Goal: Task Accomplishment & Management: Manage account settings

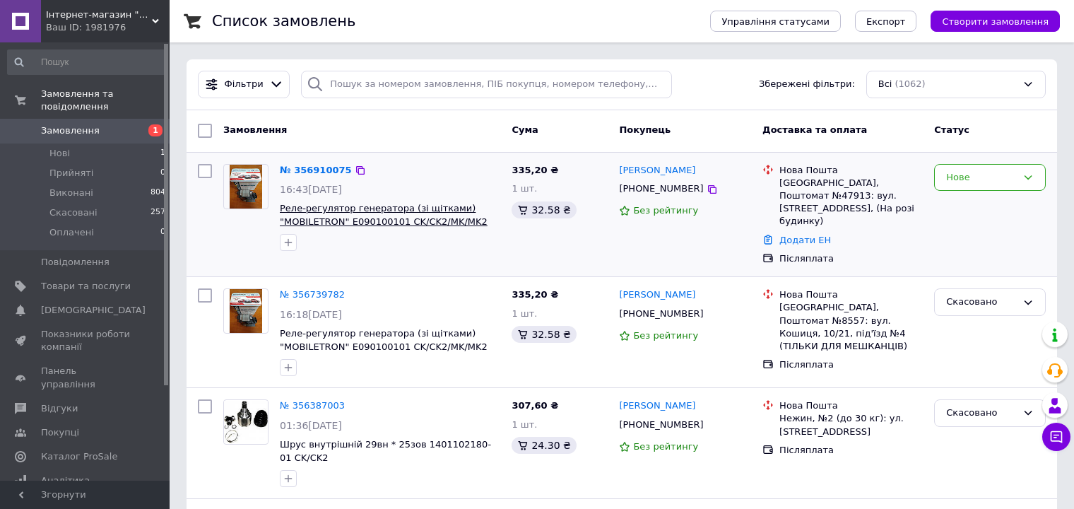
click at [373, 218] on span "Реле-регулятор генератора (зі щітками) "MOBILETRON" E090100101 CK/CK2/MK/MK2" at bounding box center [384, 215] width 208 height 24
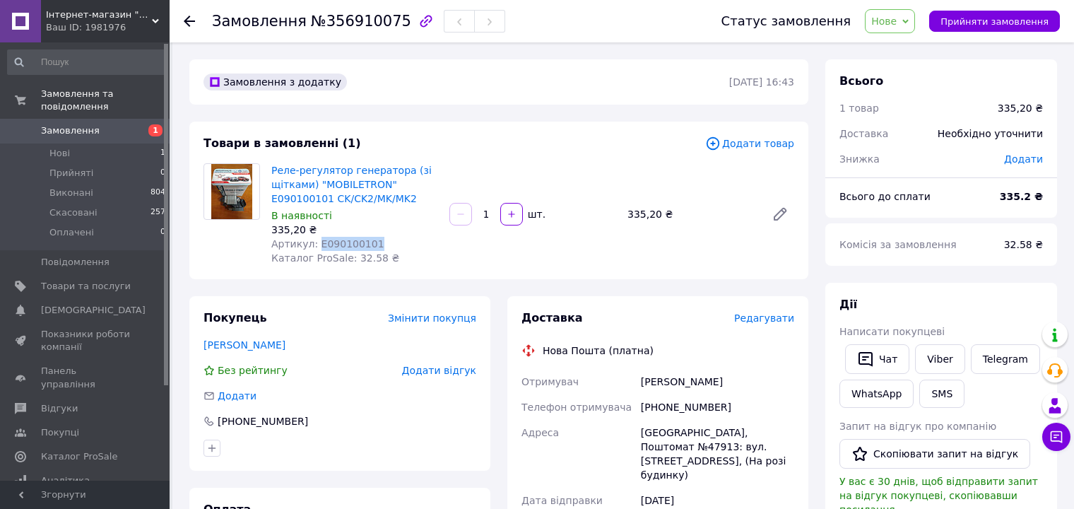
drag, startPoint x: 367, startPoint y: 243, endPoint x: 314, endPoint y: 245, distance: 53.7
click at [314, 245] on span "Артикул: E090100101" at bounding box center [327, 243] width 113 height 11
copy span "E090100101"
click at [76, 280] on span "Товари та послуги" at bounding box center [86, 286] width 90 height 13
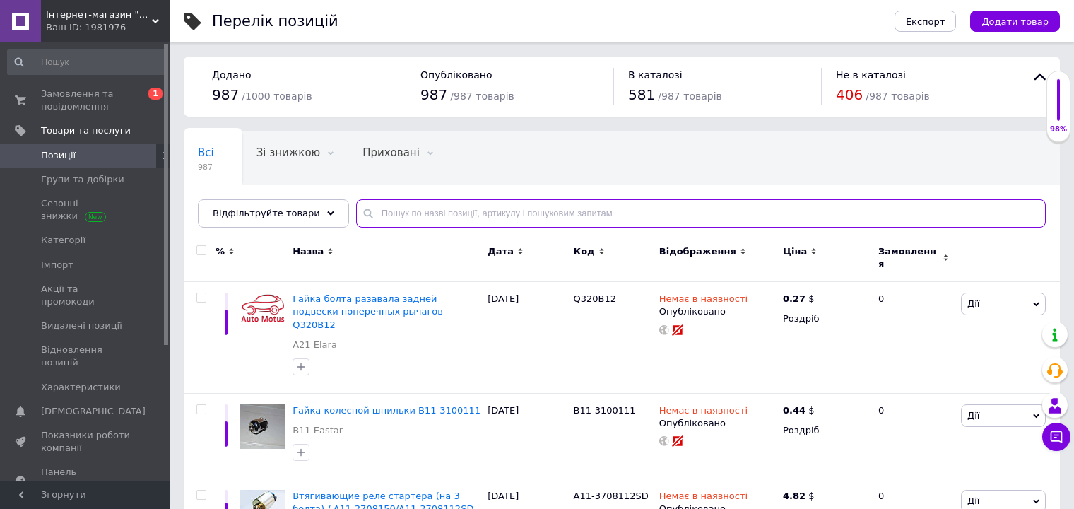
click at [376, 214] on input "text" at bounding box center [701, 213] width 690 height 28
paste input "E090100101"
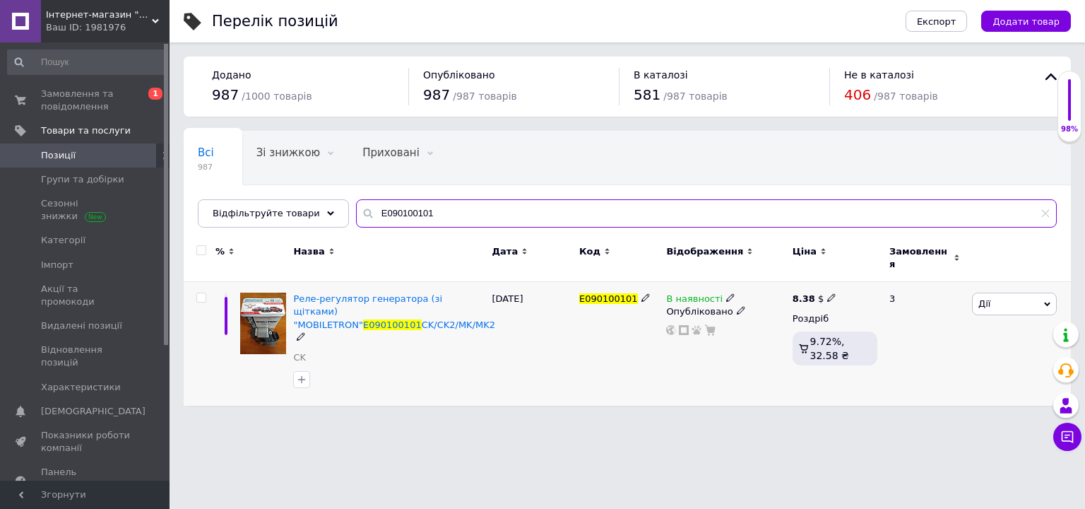
type input "E090100101"
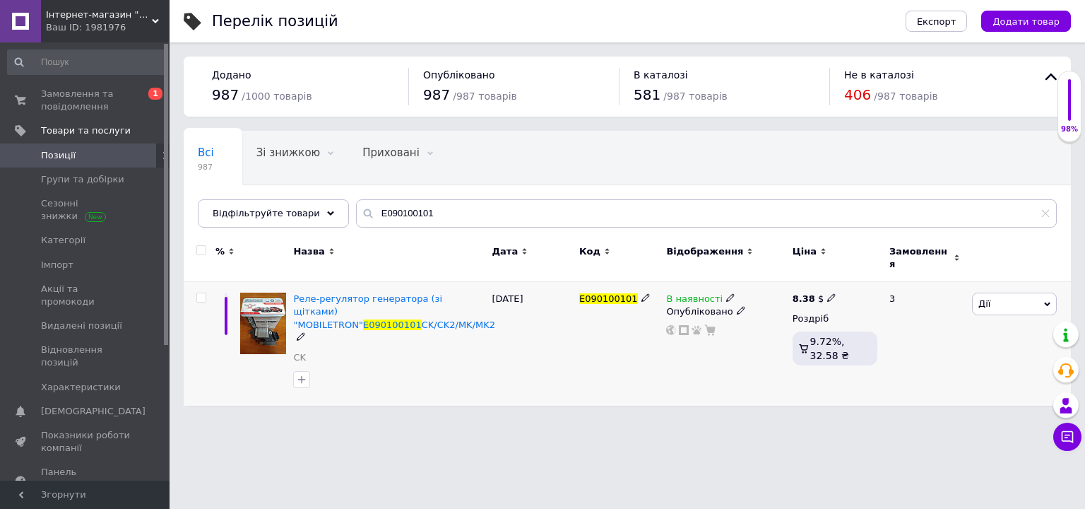
click at [726, 293] on icon at bounding box center [730, 297] width 8 height 8
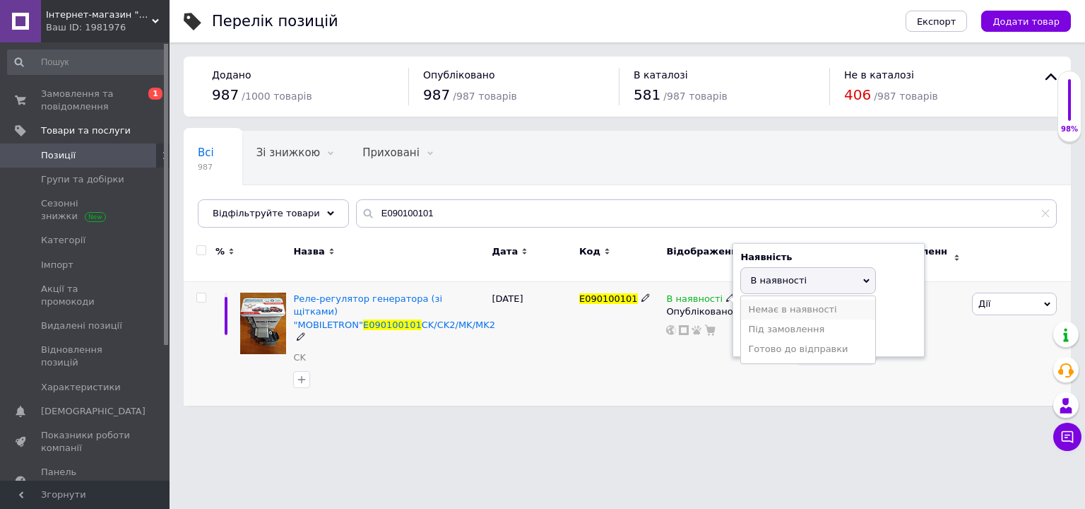
click at [772, 300] on li "Немає в наявності" at bounding box center [808, 310] width 134 height 20
click at [672, 381] on div "В наявності Наявність Немає в наявності В наявності Під замовлення Готово до ві…" at bounding box center [726, 344] width 126 height 124
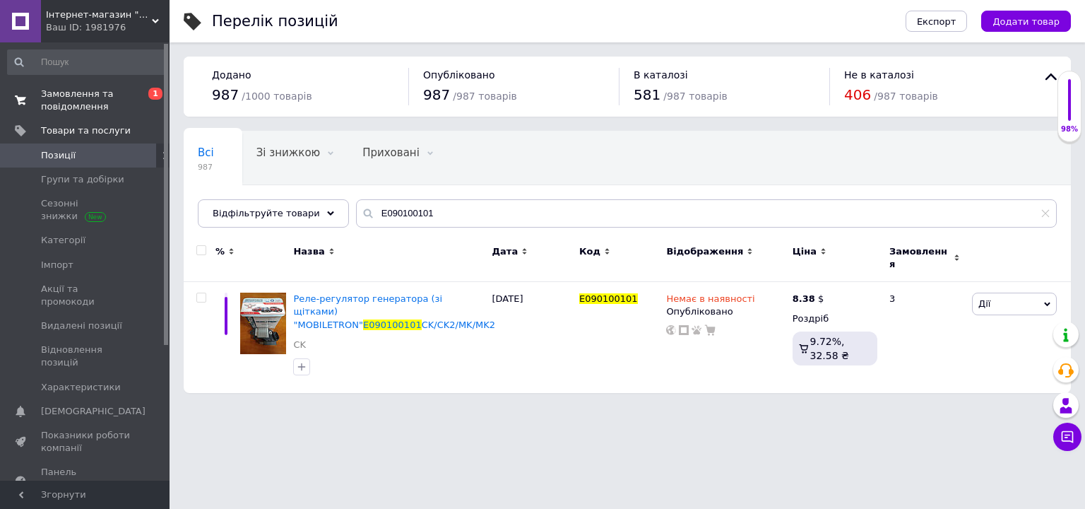
click at [73, 90] on span "Замовлення та повідомлення" at bounding box center [86, 100] width 90 height 25
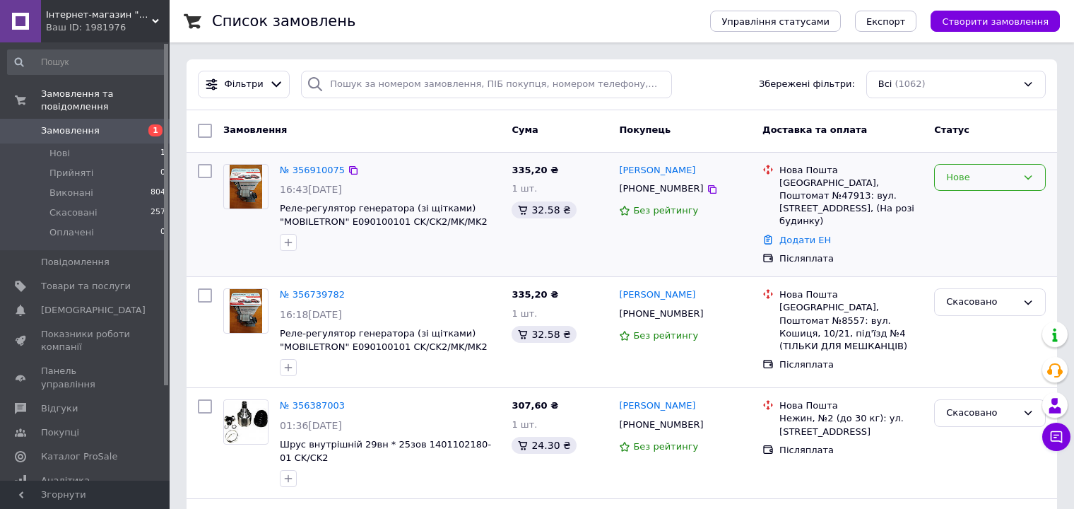
click at [1022, 177] on icon at bounding box center [1027, 177] width 11 height 11
click at [972, 255] on li "Скасовано" at bounding box center [990, 258] width 110 height 26
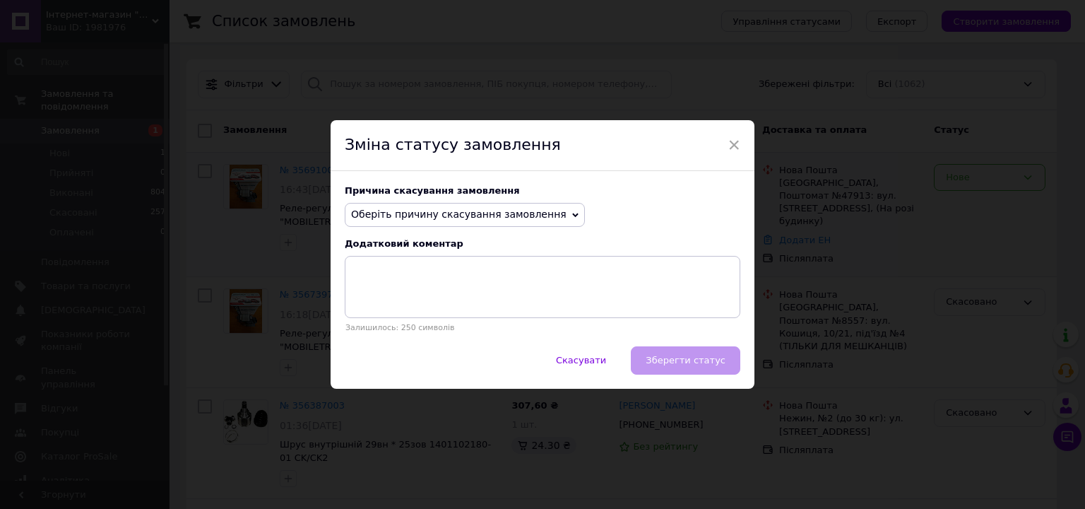
click at [497, 212] on span "Оберіть причину скасування замовлення" at bounding box center [459, 213] width 216 height 11
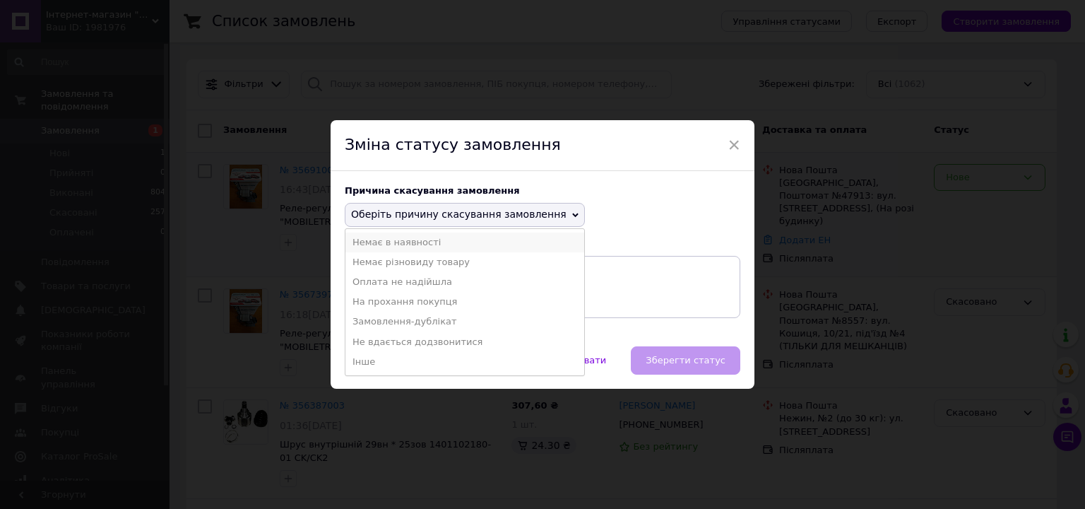
click at [406, 241] on li "Немає в наявності" at bounding box center [465, 242] width 239 height 20
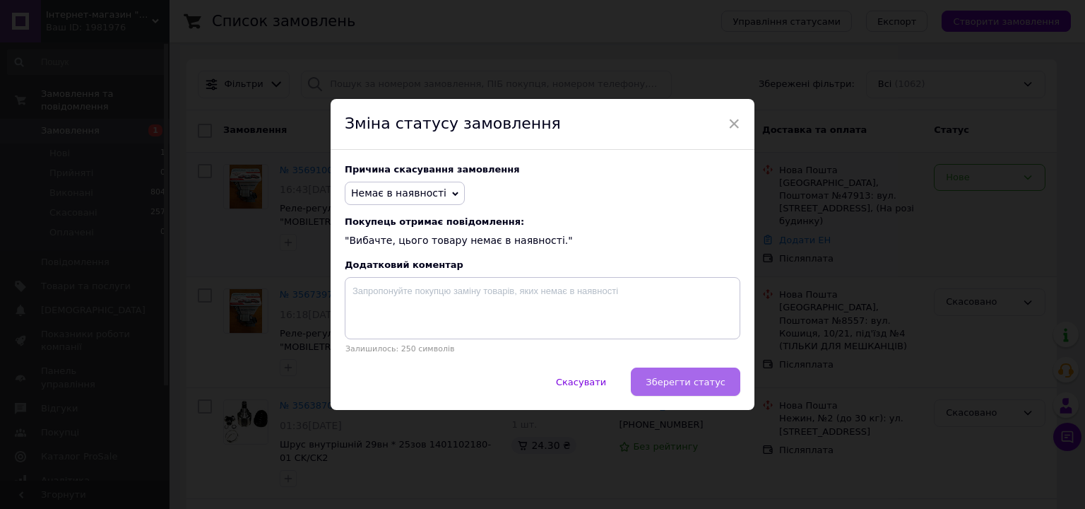
click at [692, 379] on span "Зберегти статус" at bounding box center [686, 382] width 80 height 11
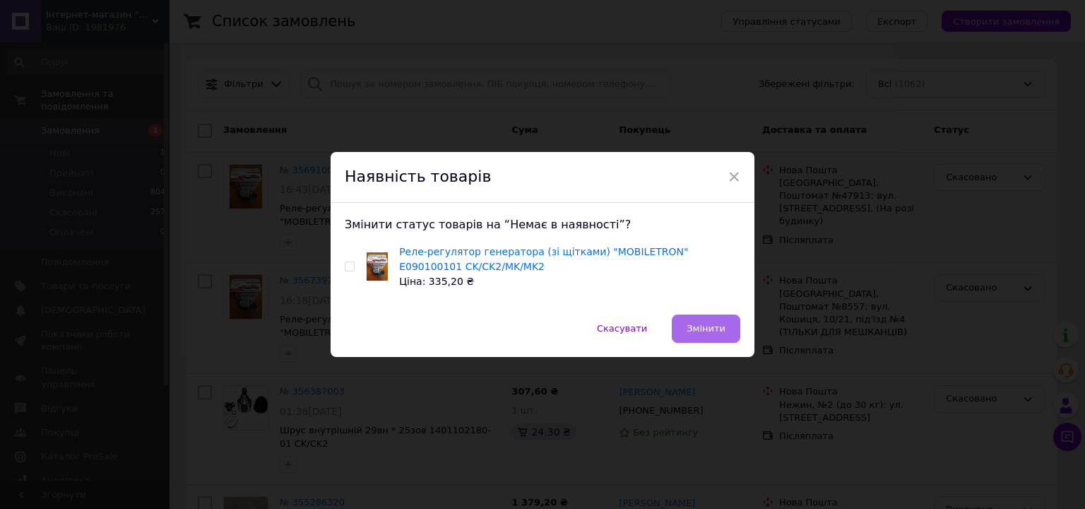
click at [710, 324] on span "Змінити" at bounding box center [706, 328] width 39 height 11
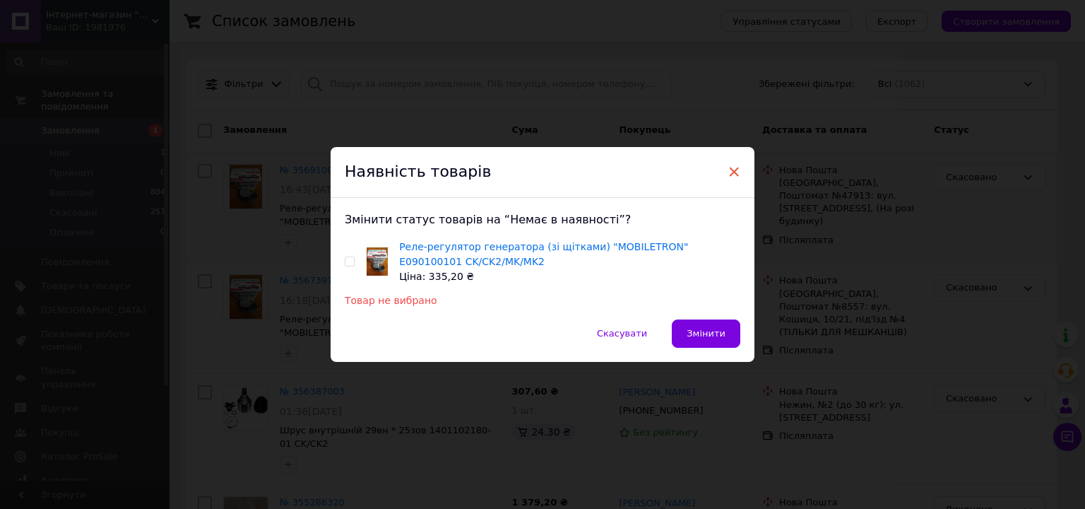
click at [731, 170] on span "×" at bounding box center [734, 172] width 13 height 24
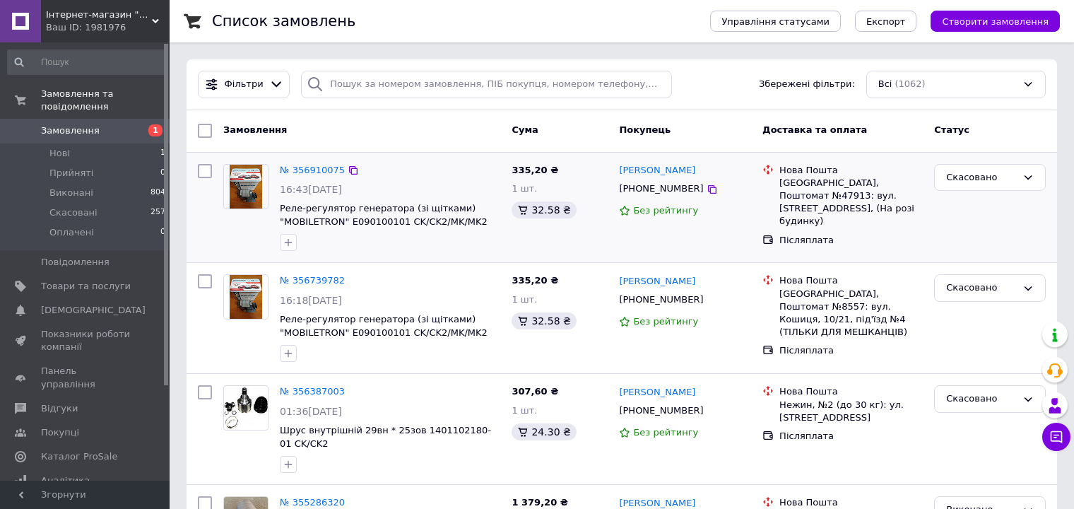
click at [71, 124] on span "Замовлення" at bounding box center [70, 130] width 59 height 13
